Goal: Information Seeking & Learning: Find specific fact

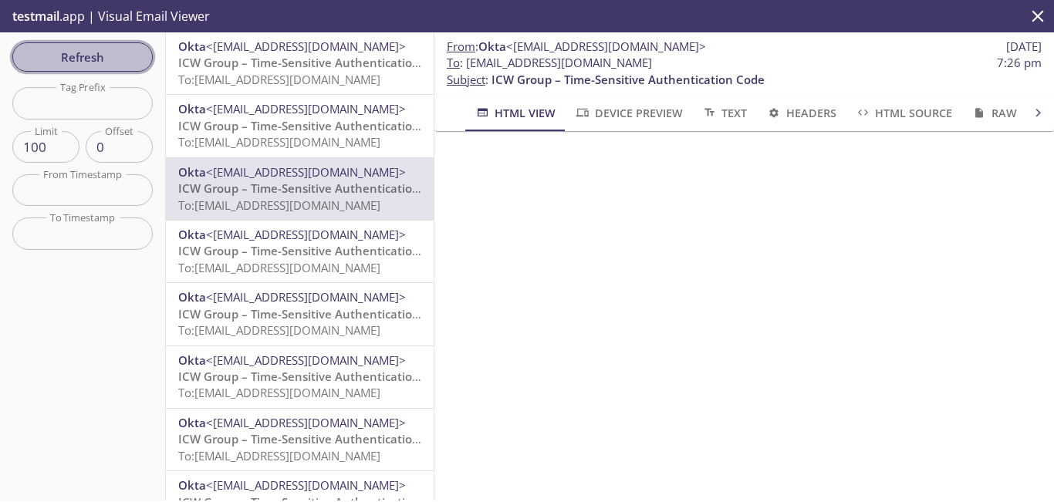
click at [80, 52] on span "Refresh" at bounding box center [83, 57] width 116 height 20
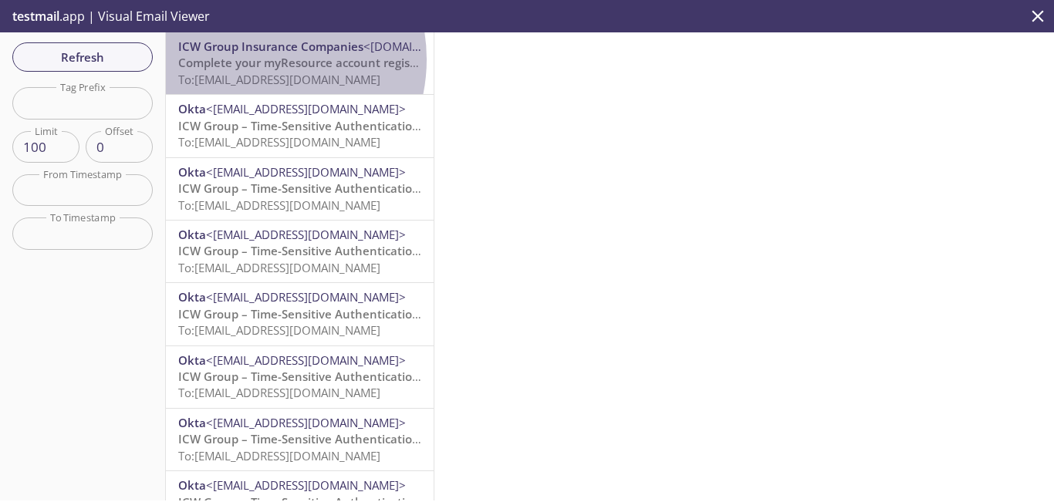
click at [253, 59] on span "Complete your myResource account registration" at bounding box center [313, 62] width 270 height 15
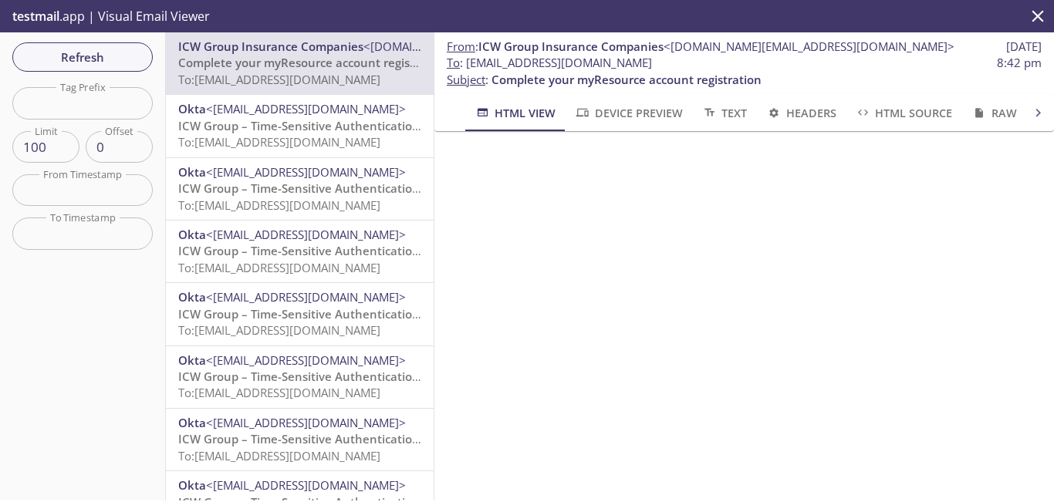
drag, startPoint x: 743, startPoint y: 61, endPoint x: 471, endPoint y: 66, distance: 272.4
click at [471, 66] on span "To : [EMAIL_ADDRESS][DOMAIN_NAME] 8:42 pm" at bounding box center [744, 63] width 595 height 16
click at [127, 54] on span "Refresh" at bounding box center [83, 57] width 116 height 20
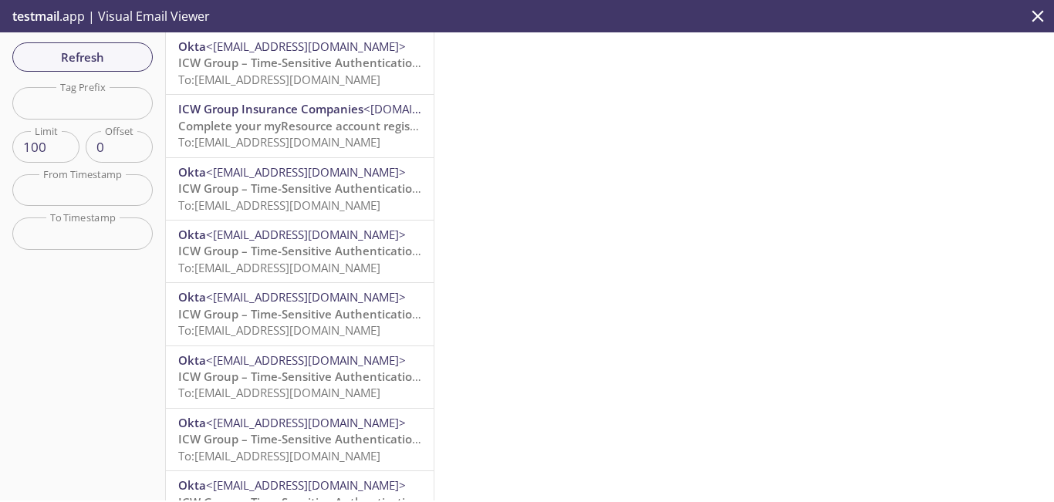
click at [310, 77] on span "To: [EMAIL_ADDRESS][DOMAIN_NAME]" at bounding box center [279, 79] width 202 height 15
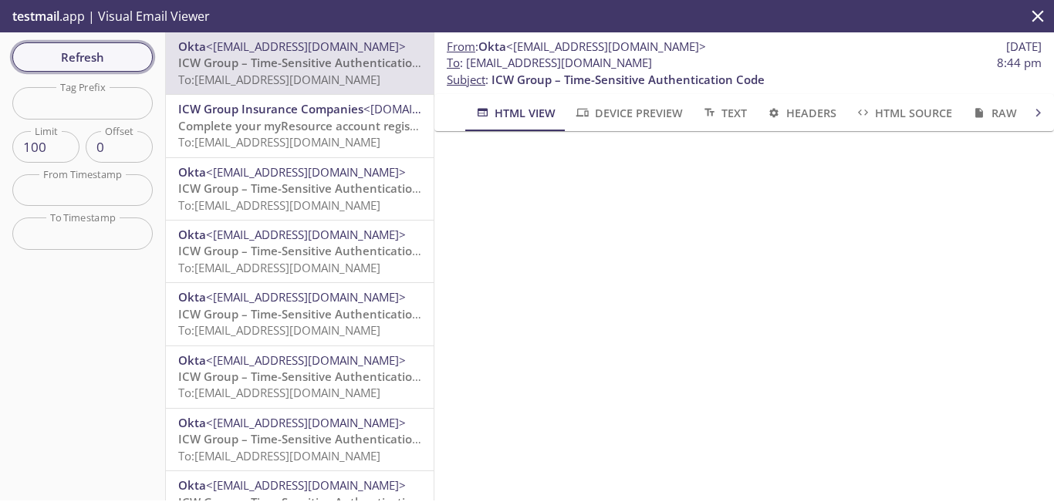
click at [110, 57] on span "Refresh" at bounding box center [83, 57] width 116 height 20
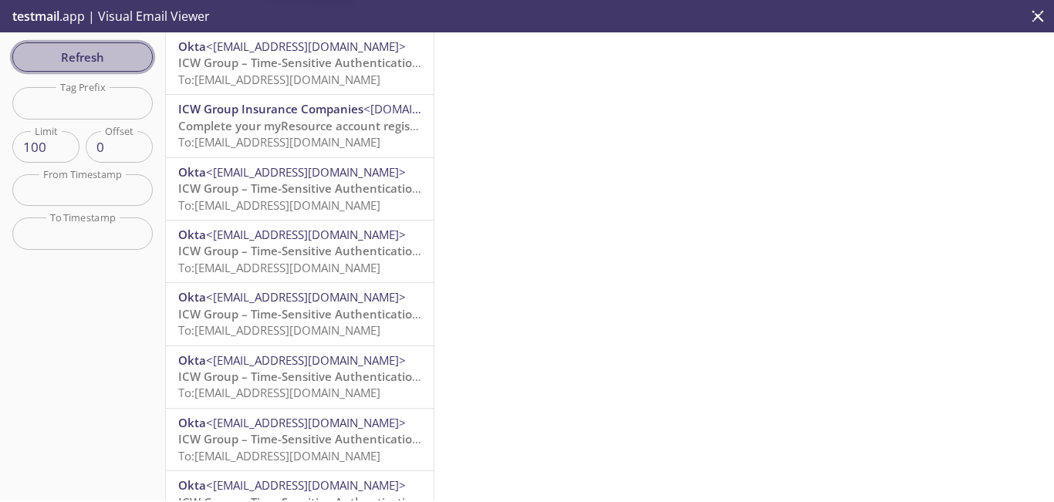
click at [110, 57] on span "Refresh" at bounding box center [83, 57] width 116 height 20
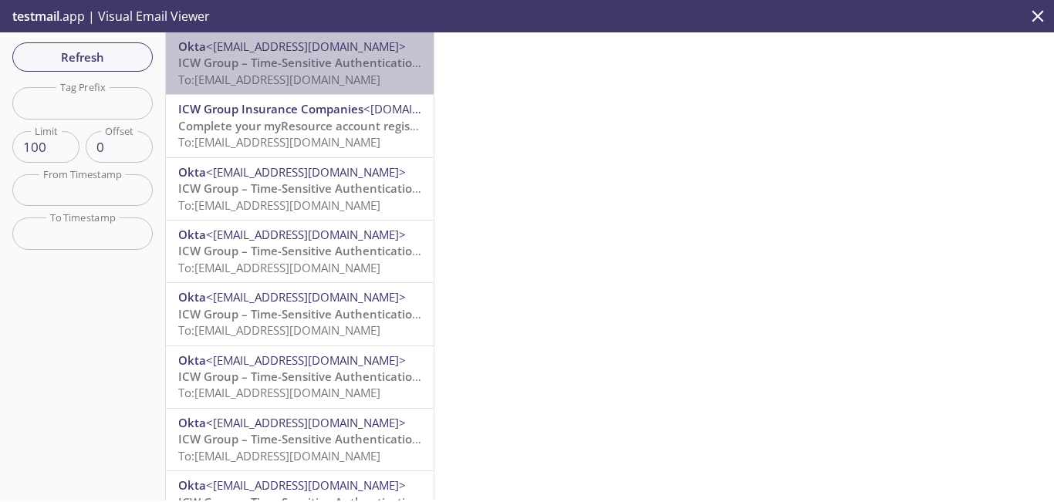
click at [317, 67] on span "ICW Group – Time-Sensitive Authentication Code" at bounding box center [314, 62] width 273 height 15
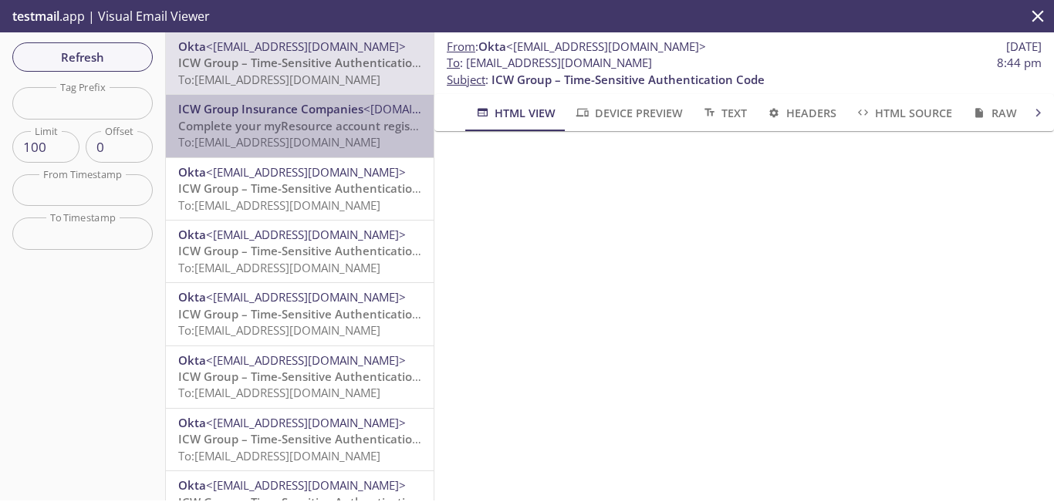
click at [310, 152] on div "ICW Group Insurance Companies <[DOMAIN_NAME][EMAIL_ADDRESS][DOMAIN_NAME]> Compl…" at bounding box center [300, 126] width 268 height 62
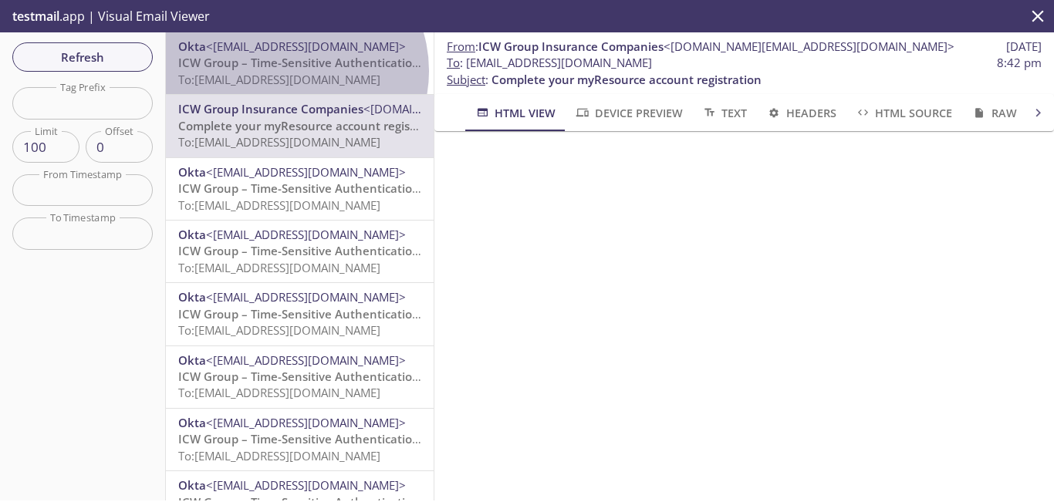
click at [292, 72] on span "To: [EMAIL_ADDRESS][DOMAIN_NAME]" at bounding box center [279, 79] width 202 height 15
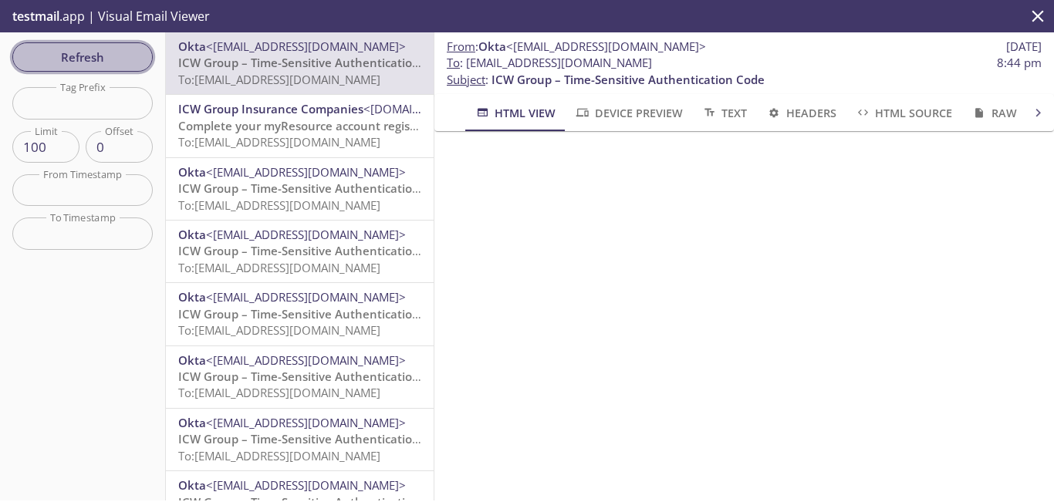
click at [101, 49] on span "Refresh" at bounding box center [83, 57] width 116 height 20
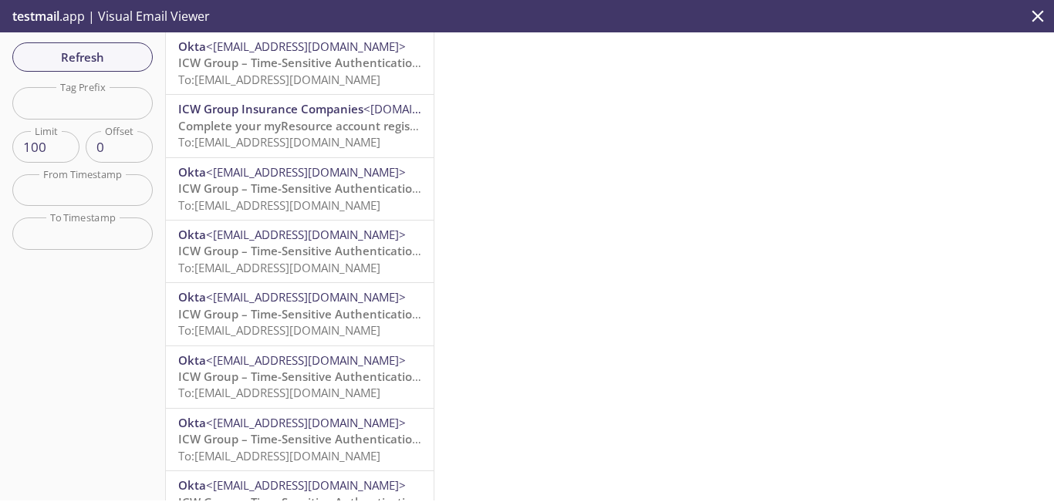
click at [374, 67] on span "ICW Group – Time-Sensitive Authentication Code" at bounding box center [314, 62] width 273 height 15
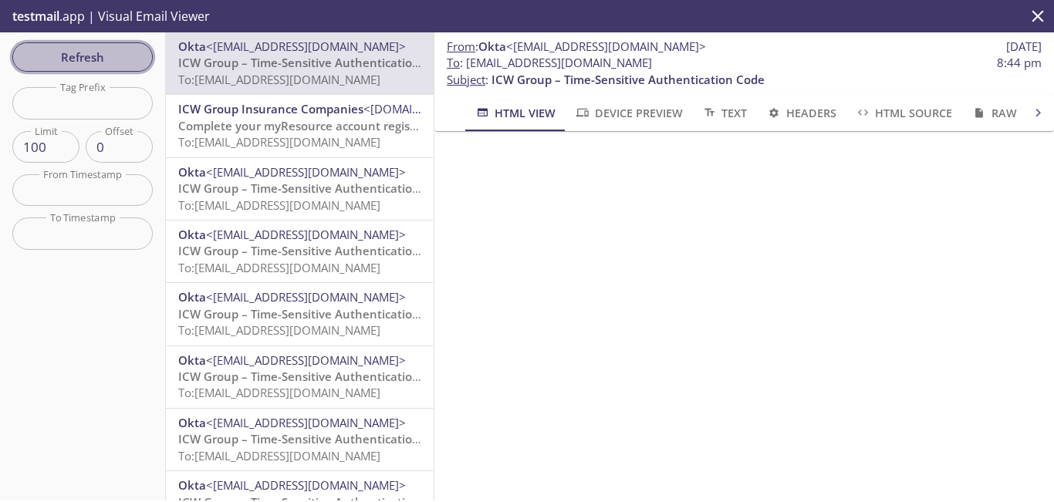
click at [52, 57] on span "Refresh" at bounding box center [83, 57] width 116 height 20
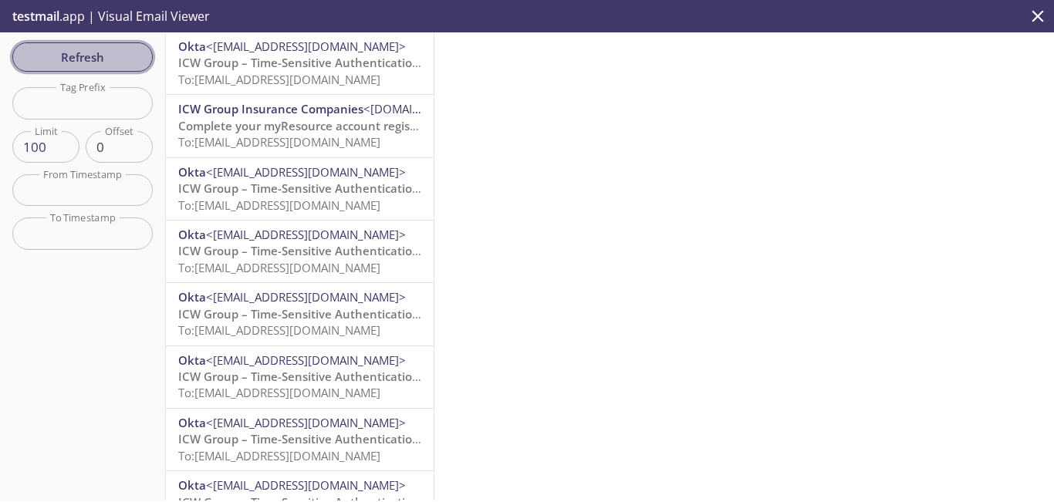
click at [107, 62] on span "Refresh" at bounding box center [83, 57] width 116 height 20
click at [97, 62] on span "Refresh" at bounding box center [83, 57] width 116 height 20
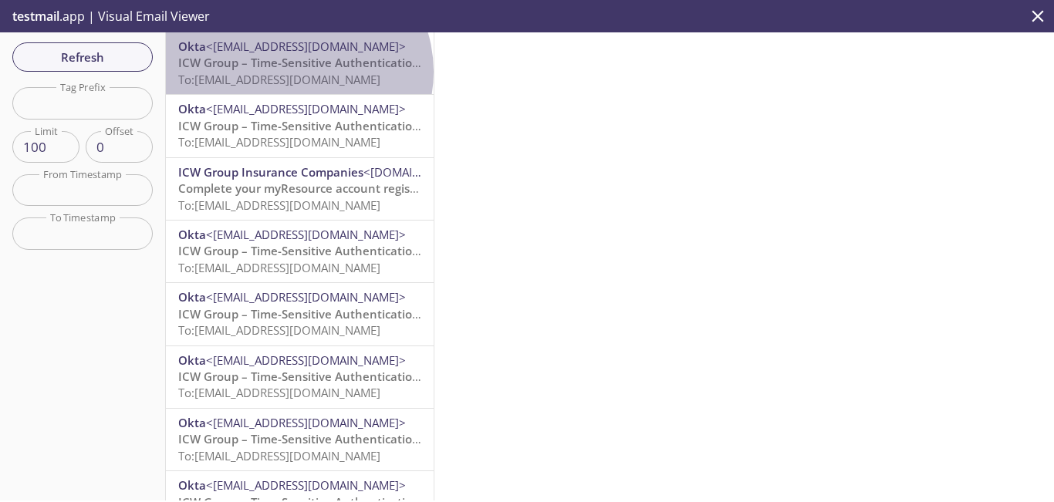
click at [296, 72] on span "To: [EMAIL_ADDRESS][DOMAIN_NAME]" at bounding box center [279, 79] width 202 height 15
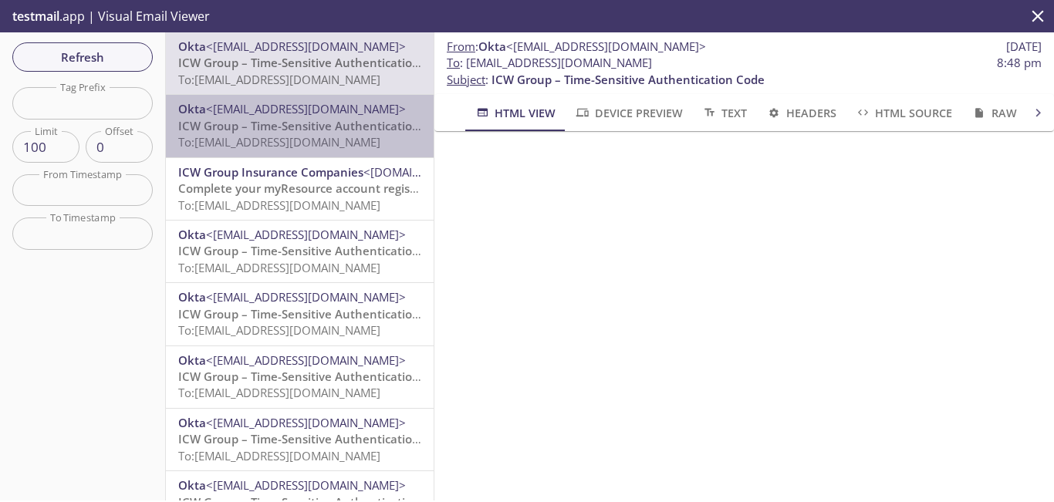
click at [373, 130] on span "ICW Group – Time-Sensitive Authentication Code" at bounding box center [314, 125] width 273 height 15
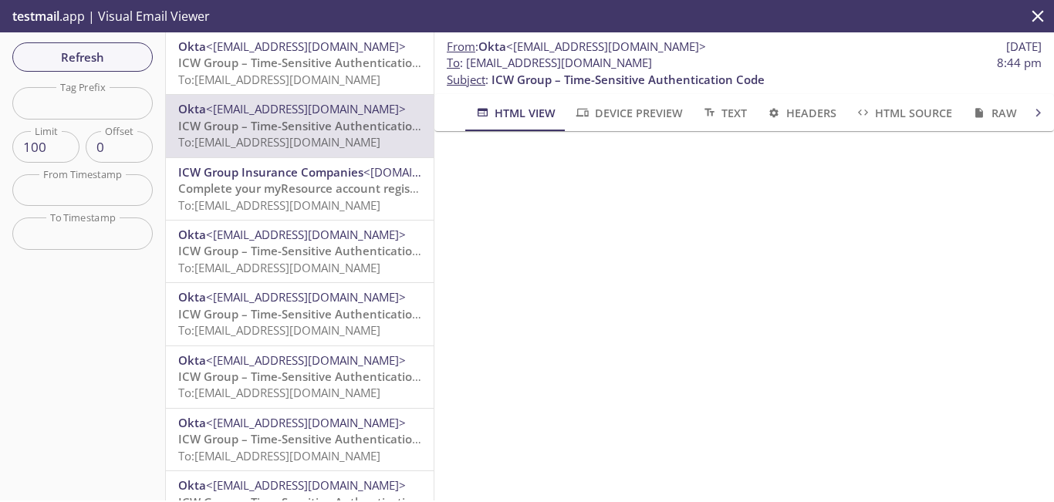
drag, startPoint x: 740, startPoint y: 60, endPoint x: 468, endPoint y: 66, distance: 271.7
click at [468, 66] on span "To : [EMAIL_ADDRESS][DOMAIN_NAME]" at bounding box center [549, 63] width 205 height 16
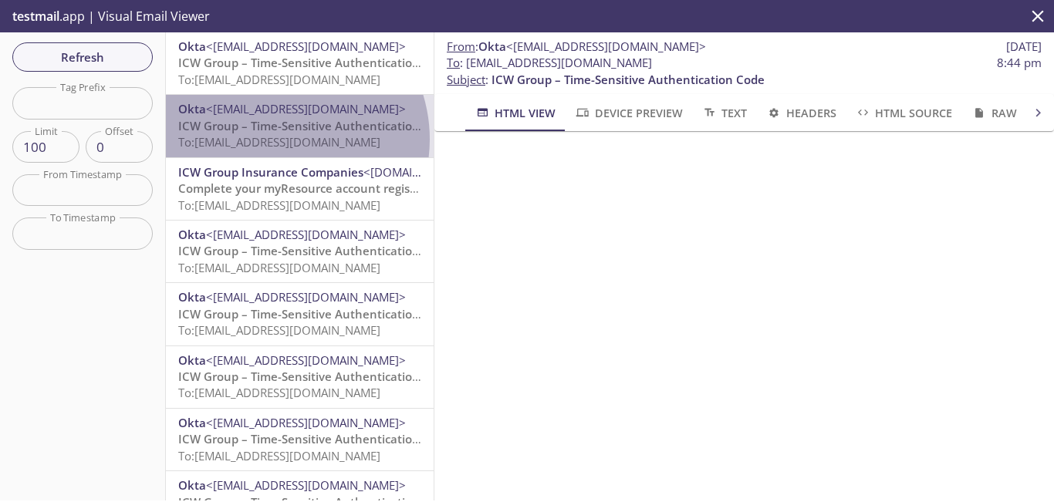
click at [277, 139] on span "To: [EMAIL_ADDRESS][DOMAIN_NAME]" at bounding box center [279, 141] width 202 height 15
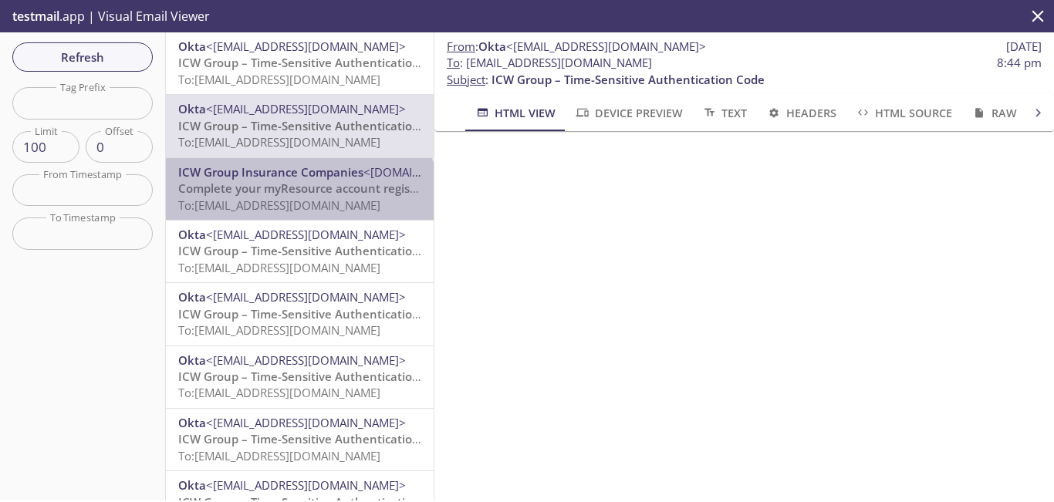
click at [299, 204] on span "To: [EMAIL_ADDRESS][DOMAIN_NAME]" at bounding box center [279, 205] width 202 height 15
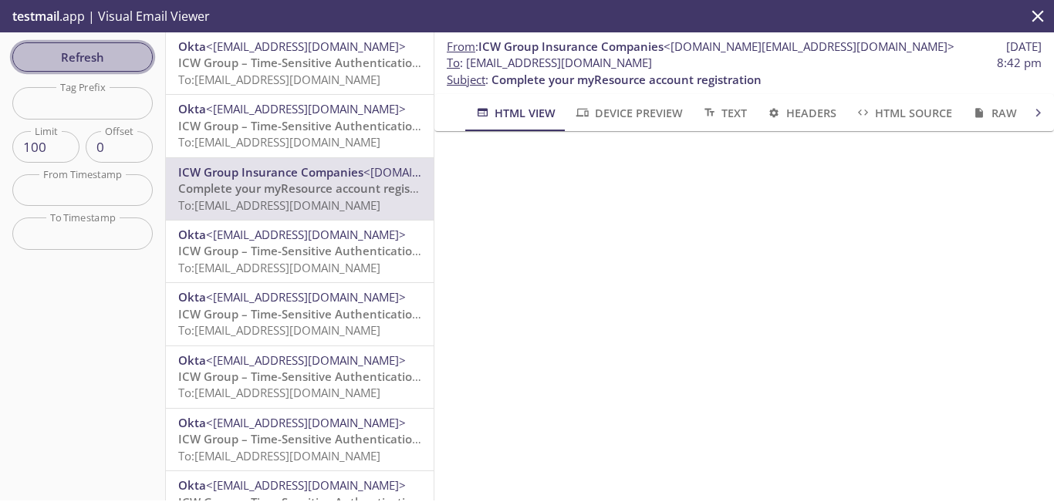
click at [101, 62] on span "Refresh" at bounding box center [83, 57] width 116 height 20
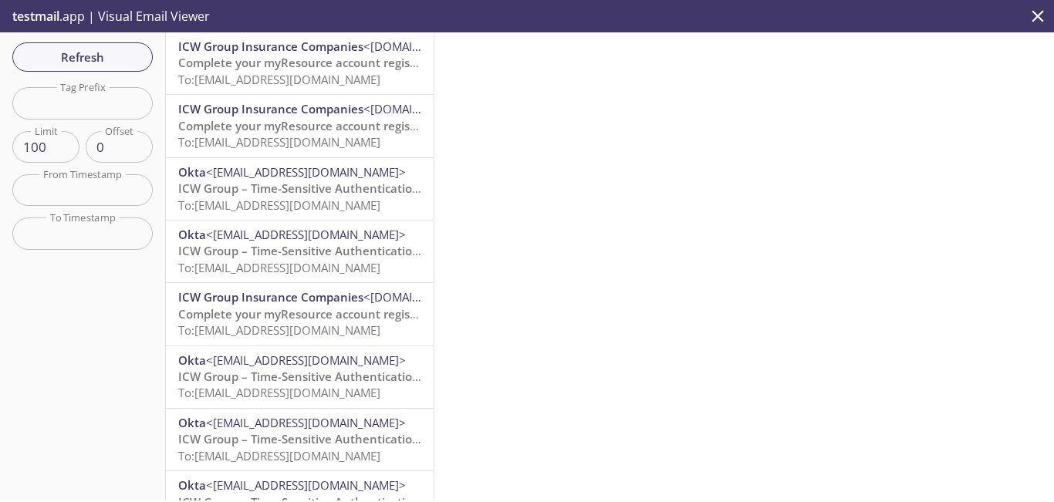
click at [348, 61] on span "Complete your myResource account registration" at bounding box center [313, 62] width 270 height 15
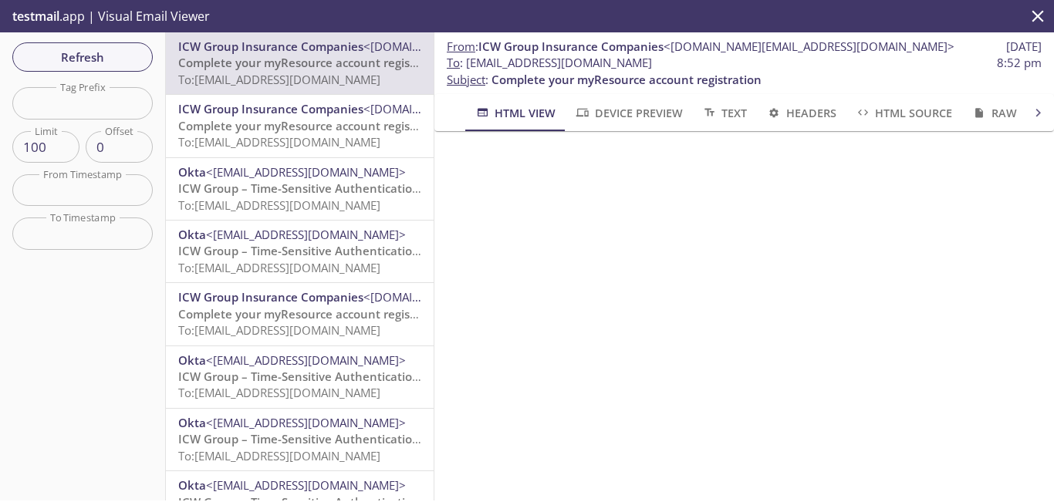
drag, startPoint x: 744, startPoint y: 62, endPoint x: 465, endPoint y: 63, distance: 278.5
click at [469, 66] on span "To : [EMAIL_ADDRESS][DOMAIN_NAME] 8:52 pm" at bounding box center [744, 63] width 595 height 16
copy span "[EMAIL_ADDRESS][DOMAIN_NAME]"
click at [97, 52] on span "Refresh" at bounding box center [83, 57] width 116 height 20
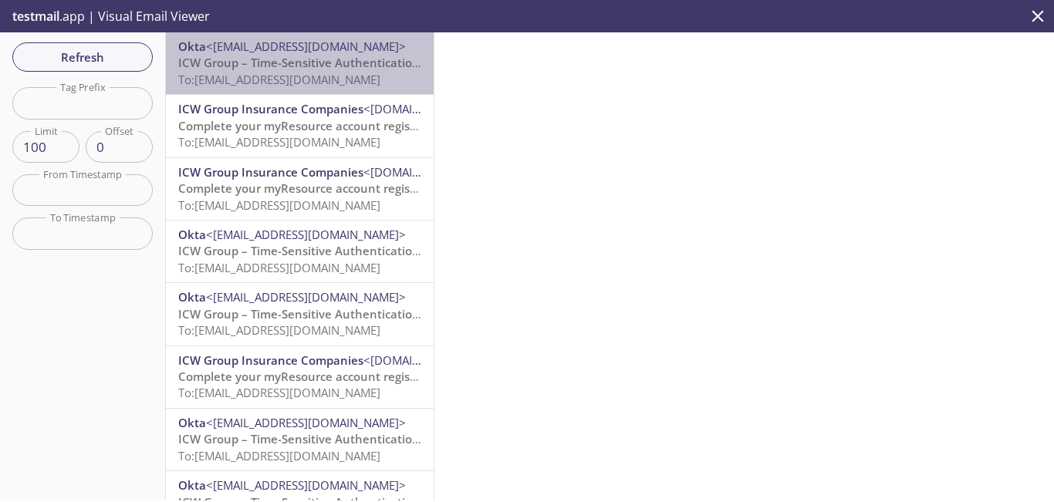
click at [329, 77] on span "To: [EMAIL_ADDRESS][DOMAIN_NAME]" at bounding box center [279, 79] width 202 height 15
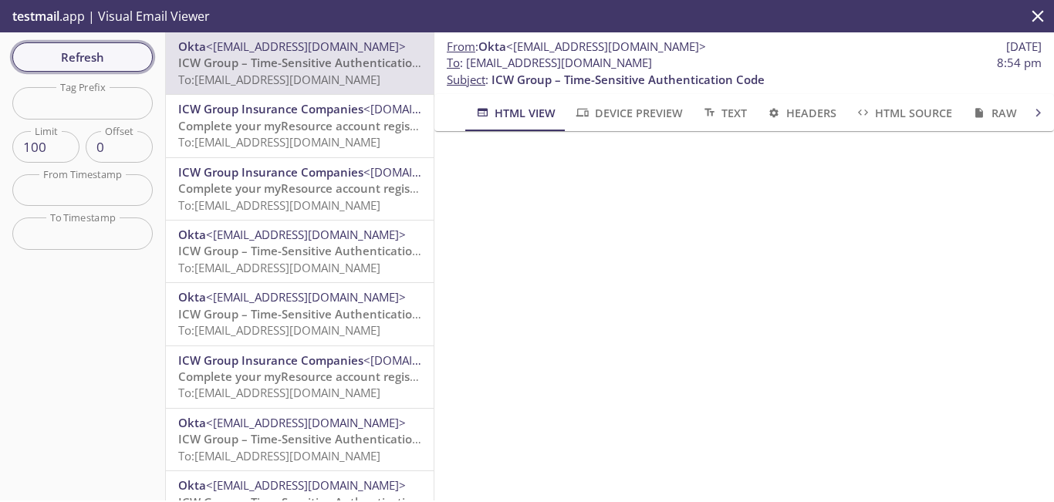
click at [113, 52] on span "Refresh" at bounding box center [83, 57] width 116 height 20
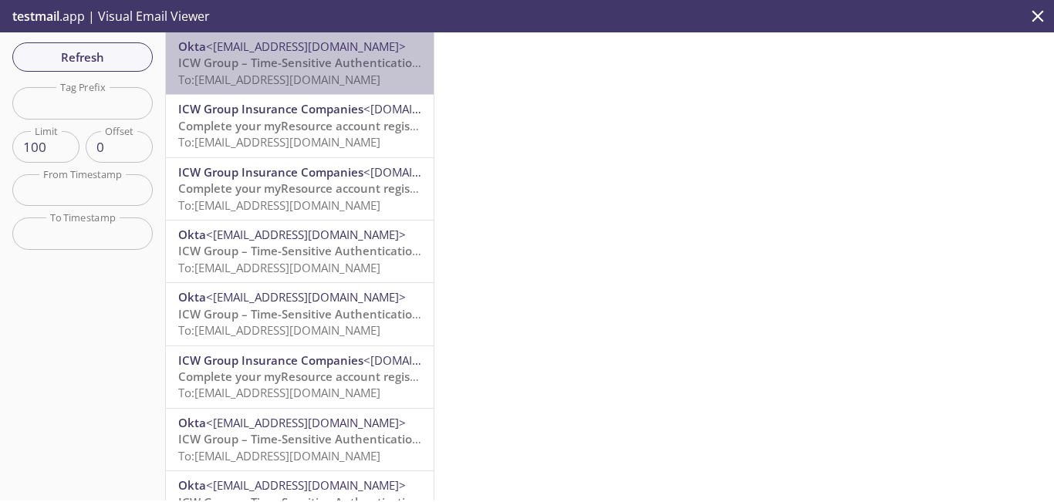
click at [380, 73] on span "To: [EMAIL_ADDRESS][DOMAIN_NAME]" at bounding box center [279, 79] width 202 height 15
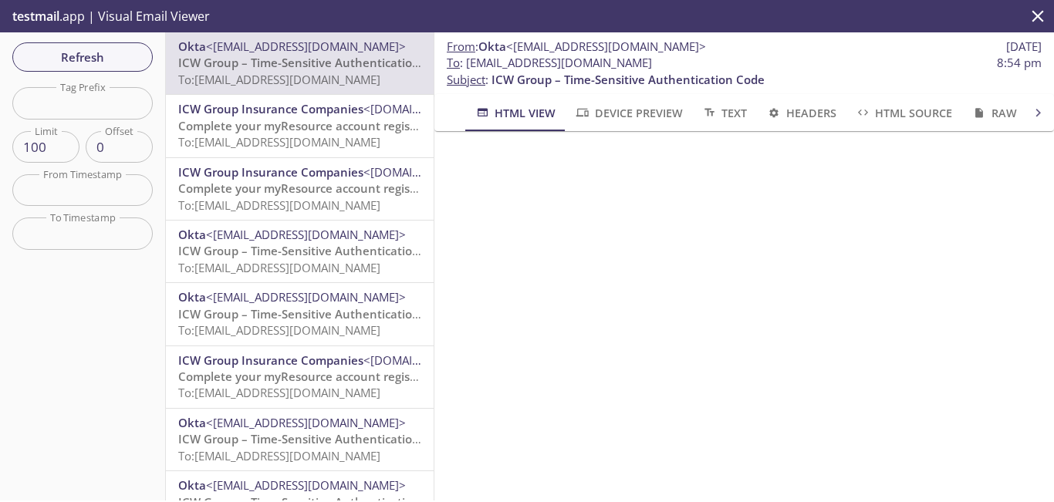
drag, startPoint x: 743, startPoint y: 60, endPoint x: 470, endPoint y: 63, distance: 273.2
click at [470, 63] on span "To : [EMAIL_ADDRESS][DOMAIN_NAME] 8:54 pm" at bounding box center [744, 63] width 595 height 16
copy span "[EMAIL_ADDRESS][DOMAIN_NAME]"
click at [117, 53] on span "Refresh" at bounding box center [83, 57] width 116 height 20
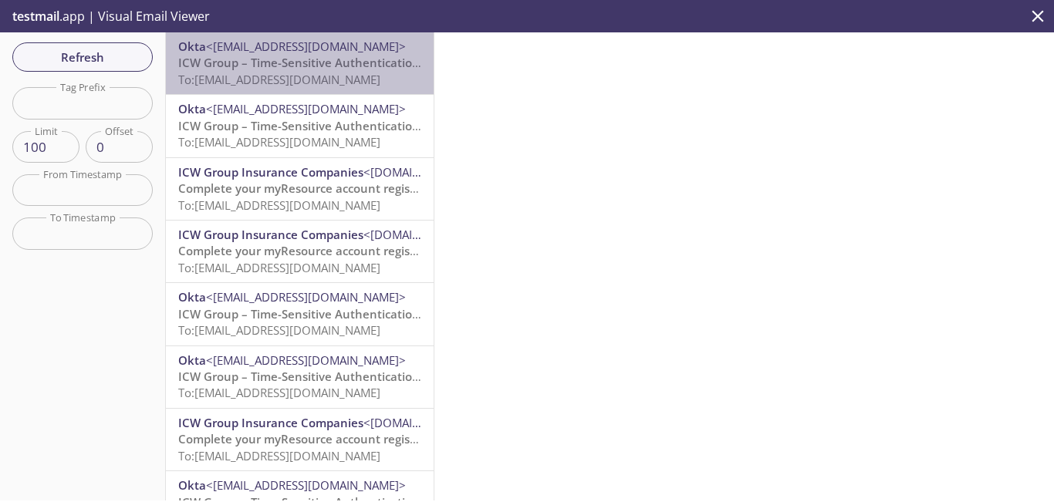
click at [373, 66] on span "ICW Group – Time-Sensitive Authentication Code" at bounding box center [314, 62] width 273 height 15
